Goal: Task Accomplishment & Management: Manage account settings

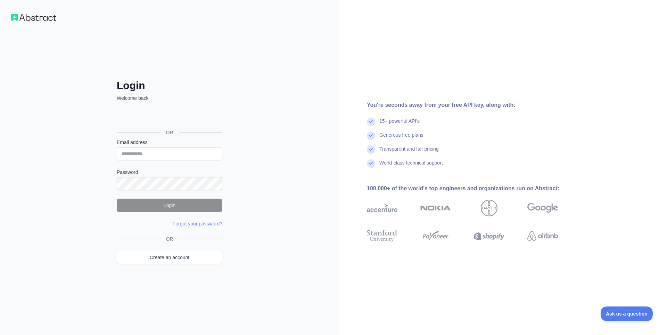
drag, startPoint x: 122, startPoint y: 143, endPoint x: 139, endPoint y: 147, distance: 17.1
click at [123, 143] on label "Email address" at bounding box center [170, 142] width 106 height 7
click at [123, 147] on input "Email address" at bounding box center [170, 153] width 106 height 13
click at [139, 147] on input "Email address" at bounding box center [170, 153] width 106 height 13
type input "**********"
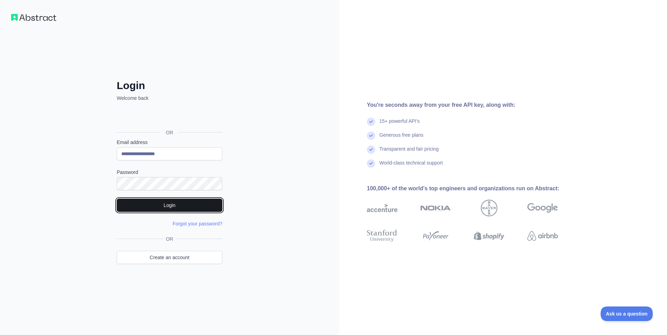
click at [173, 205] on button "Login" at bounding box center [170, 204] width 106 height 13
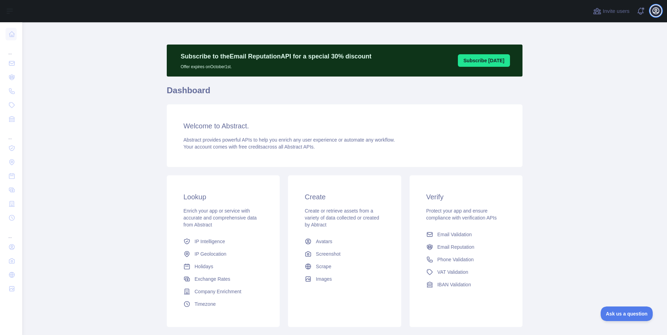
click at [657, 13] on icon "button" at bounding box center [656, 11] width 8 height 8
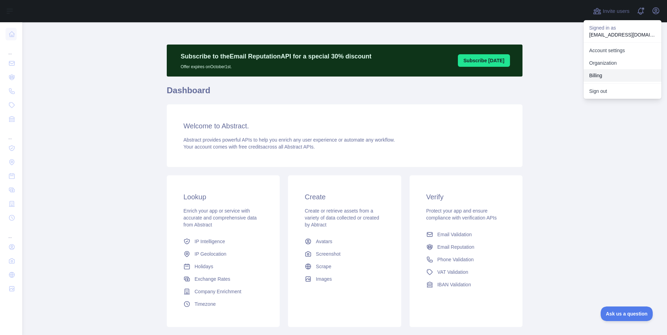
click at [615, 71] on button "Billing" at bounding box center [623, 75] width 78 height 13
